Goal: Transaction & Acquisition: Purchase product/service

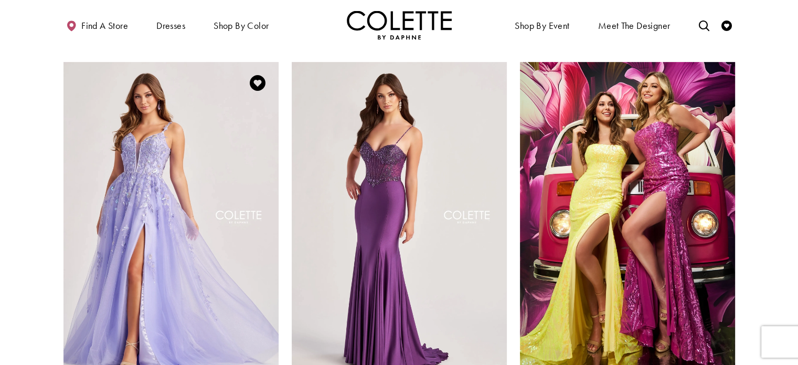
scroll to position [472, 0]
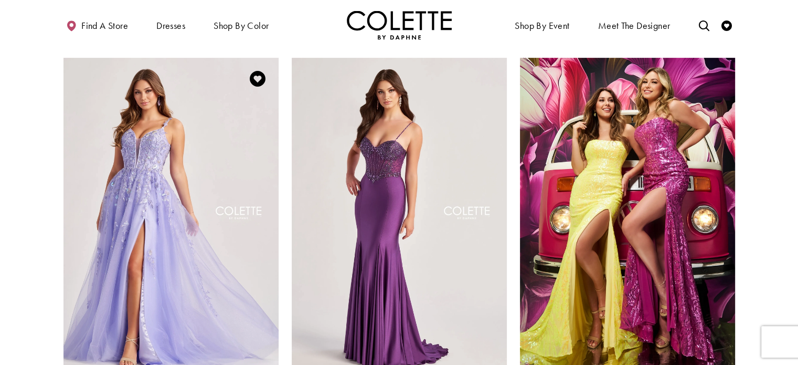
click at [138, 214] on img "Visit Colette by Daphne Style No. CL8060 Page" at bounding box center [170, 214] width 215 height 313
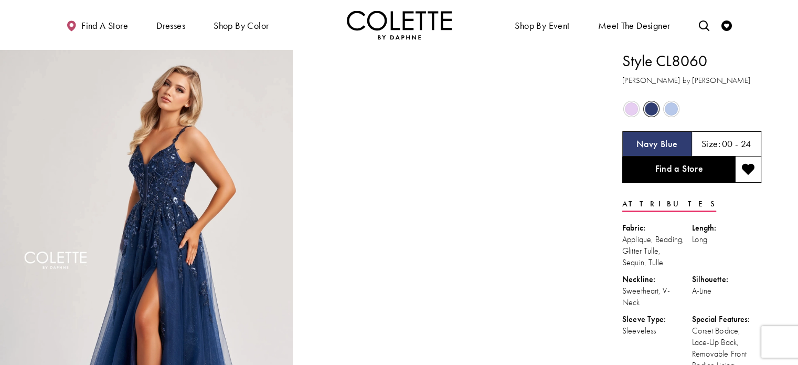
click at [626, 109] on span "Product color controls state depends on size chosen" at bounding box center [631, 108] width 13 height 13
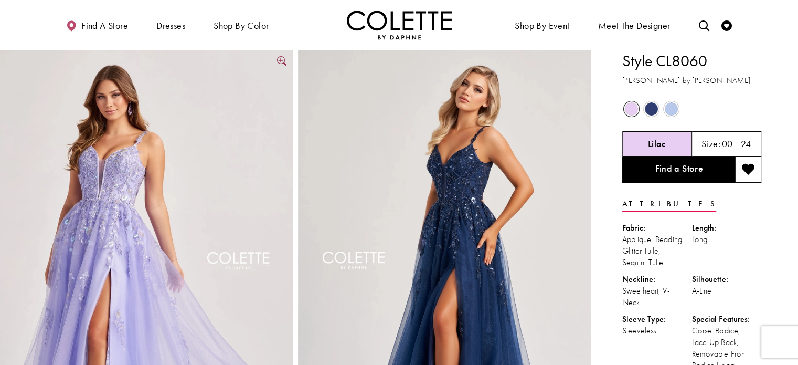
click at [78, 226] on img "Full size Style CL8060 Colette by Daphne #4 Lilac frontface vertical picture" at bounding box center [146, 269] width 293 height 439
